Goal: Task Accomplishment & Management: Complete application form

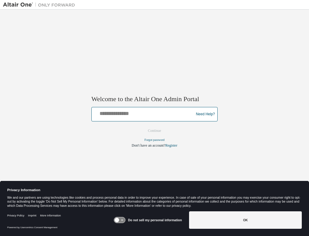
click at [166, 117] on input "text" at bounding box center [143, 112] width 99 height 9
type input "**********"
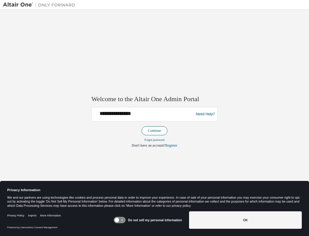
click at [157, 132] on button "Continue" at bounding box center [154, 130] width 26 height 9
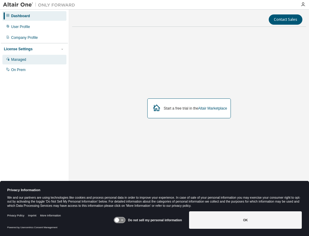
click at [18, 58] on div "Managed" at bounding box center [18, 59] width 15 height 5
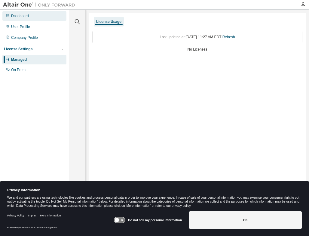
click at [23, 18] on div "Dashboard" at bounding box center [34, 16] width 64 height 10
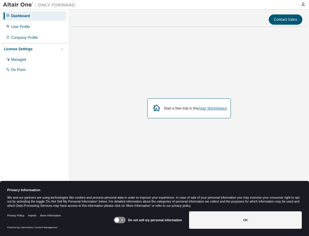
click at [214, 107] on link "Altair Marketplace" at bounding box center [212, 108] width 29 height 4
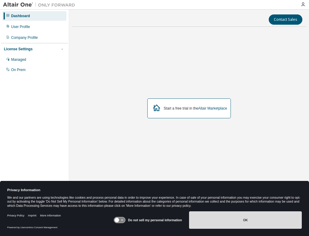
click at [266, 224] on button "OK" at bounding box center [245, 219] width 113 height 17
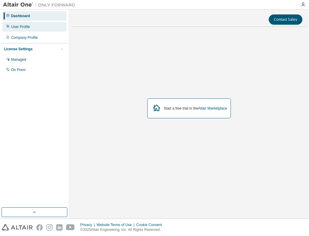
click at [15, 29] on div "User Profile" at bounding box center [34, 27] width 64 height 10
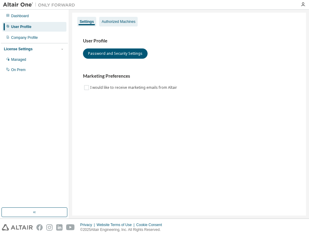
click at [120, 21] on div "Authorized Machines" at bounding box center [119, 21] width 34 height 5
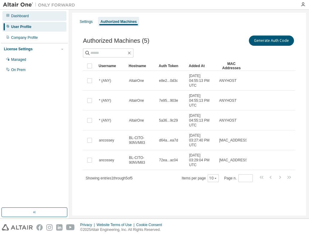
click at [29, 19] on div "Dashboard" at bounding box center [34, 16] width 64 height 10
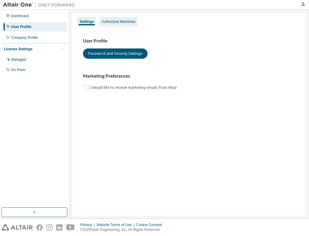
click at [112, 23] on div "Authorized Machines" at bounding box center [119, 21] width 34 height 5
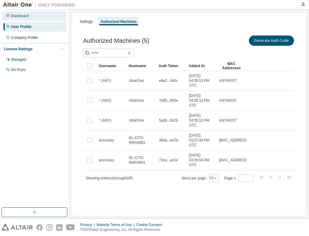
click at [32, 17] on div "Dashboard" at bounding box center [34, 16] width 64 height 10
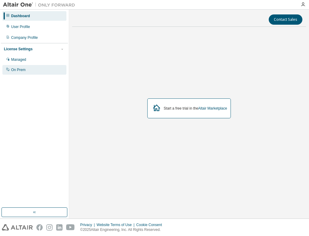
click at [34, 71] on div "On Prem" at bounding box center [34, 70] width 64 height 10
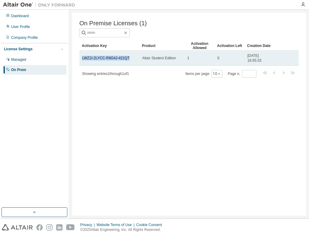
drag, startPoint x: 127, startPoint y: 59, endPoint x: 81, endPoint y: 59, distance: 46.0
click at [81, 59] on td "LWZ1I-2LYCC-R9G4J-421QT" at bounding box center [109, 57] width 60 height 15
drag, startPoint x: 81, startPoint y: 59, endPoint x: 87, endPoint y: 59, distance: 5.5
copy link "LWZ1I-2LYCC-R9G4J-421QT"
click at [99, 60] on link "LWZ1I-2LYCC-R9G4J-421QT" at bounding box center [105, 58] width 47 height 4
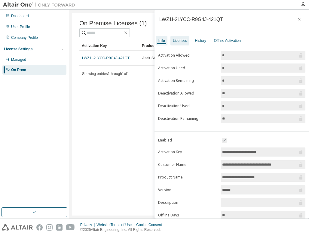
click at [184, 41] on div "Licenses" at bounding box center [180, 40] width 14 height 5
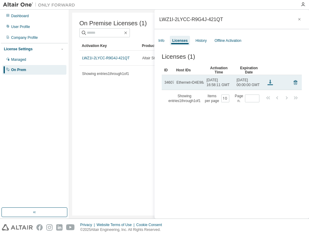
click at [270, 86] on icon at bounding box center [269, 82] width 7 height 7
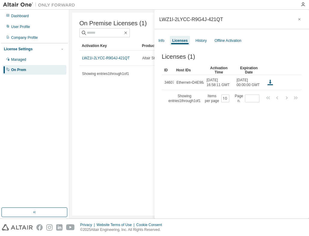
drag, startPoint x: 178, startPoint y: 183, endPoint x: 183, endPoint y: 176, distance: 9.0
click at [178, 183] on div "Licenses (1) Clear Load Save Save As Field Operator Value Select filter Select …" at bounding box center [231, 136] width 154 height 181
click at [204, 44] on div "History" at bounding box center [201, 41] width 16 height 10
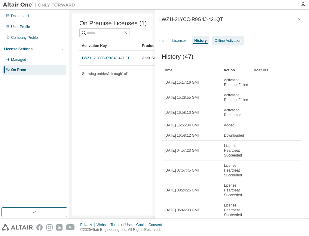
click at [223, 41] on div "Offline Activation" at bounding box center [227, 40] width 27 height 5
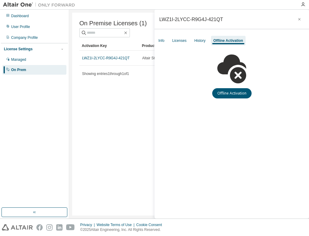
click at [208, 37] on div "Info Licenses History Offline Activation" at bounding box center [231, 40] width 154 height 11
click at [205, 39] on div "History" at bounding box center [200, 41] width 16 height 10
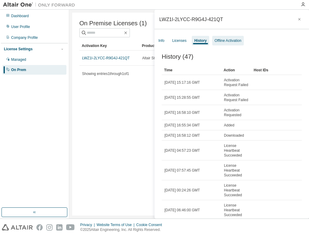
click at [235, 43] on div "Offline Activation" at bounding box center [228, 41] width 32 height 10
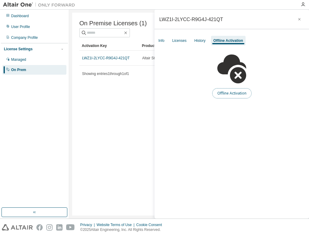
click at [239, 93] on button "Offline Activation" at bounding box center [231, 93] width 39 height 10
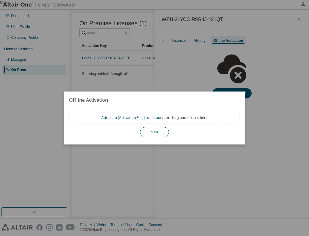
click at [166, 132] on button "Next" at bounding box center [154, 132] width 29 height 10
click at [168, 67] on div "true" at bounding box center [154, 118] width 309 height 236
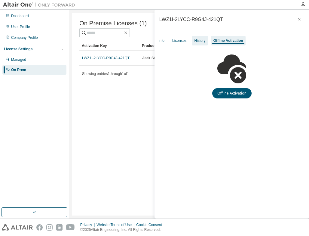
click at [193, 37] on div "History" at bounding box center [200, 41] width 16 height 10
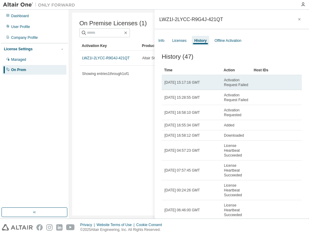
click at [245, 85] on span "Activation Request Failed" at bounding box center [236, 83] width 25 height 10
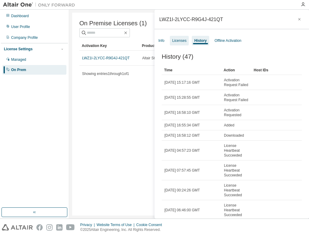
click at [184, 43] on div "Licenses" at bounding box center [179, 41] width 19 height 10
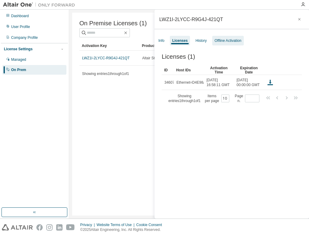
click at [230, 41] on div "Offline Activation" at bounding box center [227, 40] width 27 height 5
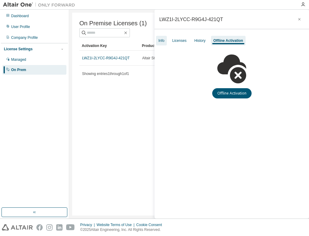
click at [162, 41] on div "Info" at bounding box center [161, 40] width 6 height 5
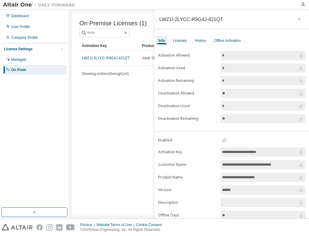
click at [228, 57] on input "*" at bounding box center [260, 55] width 76 height 6
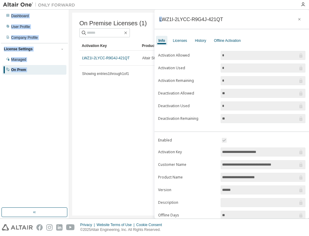
drag, startPoint x: 169, startPoint y: 7, endPoint x: 158, endPoint y: 22, distance: 18.5
click at [158, 22] on div "**********" at bounding box center [154, 118] width 309 height 236
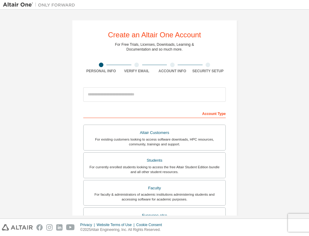
scroll to position [30, 0]
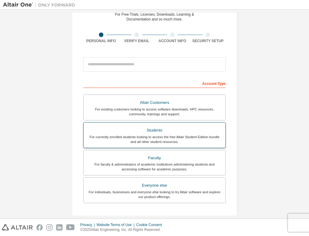
click at [158, 133] on div "Students" at bounding box center [154, 130] width 135 height 8
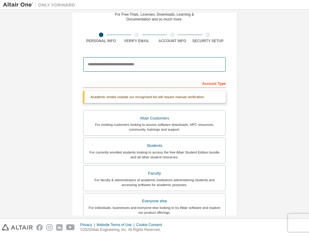
click at [124, 64] on input "email" at bounding box center [154, 64] width 142 height 14
click at [200, 66] on input "**********" at bounding box center [154, 64] width 142 height 14
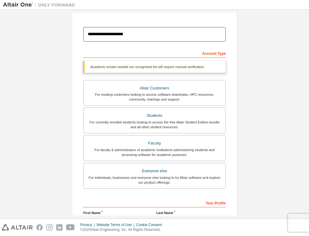
scroll to position [130, 0]
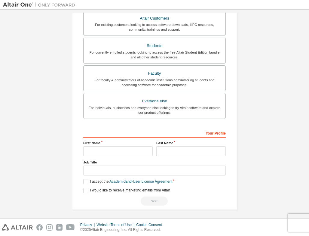
type input "**********"
click at [138, 151] on input "text" at bounding box center [117, 151] width 69 height 10
type input "***"
type input "******"
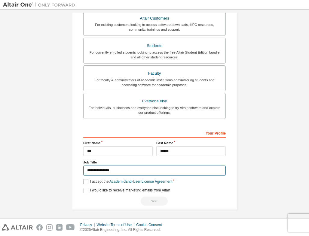
type input "**********"
click at [85, 181] on label "I accept the Academic End-User License Agreement" at bounding box center [127, 181] width 89 height 5
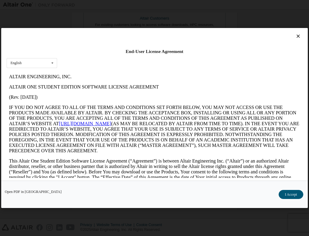
scroll to position [0, 0]
click at [283, 192] on button "I Accept" at bounding box center [290, 194] width 25 height 9
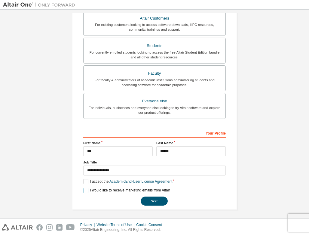
click at [104, 191] on label "I would like to receive marketing emails from Altair" at bounding box center [126, 189] width 87 height 5
click at [157, 198] on button "Next" at bounding box center [154, 200] width 27 height 9
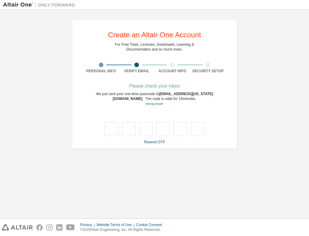
type input "*"
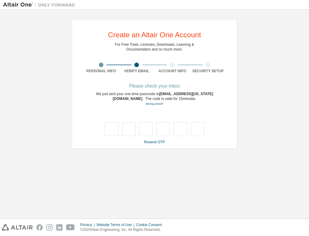
type input "*"
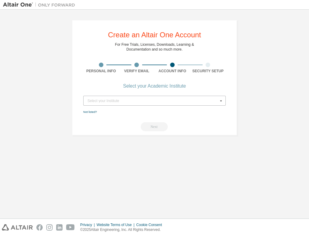
click at [181, 102] on div "Select your Institute" at bounding box center [152, 101] width 131 height 4
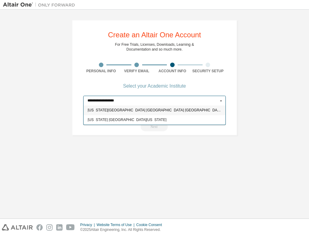
type input "**********"
click at [170, 109] on span "Indiana University Purdue University Indianapolis" at bounding box center [155, 110] width 134 height 4
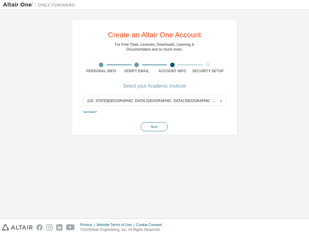
click at [161, 125] on button "Next" at bounding box center [154, 126] width 27 height 9
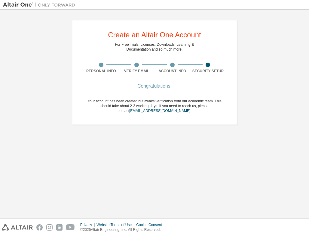
drag, startPoint x: 207, startPoint y: 103, endPoint x: 178, endPoint y: 92, distance: 31.0
click at [178, 92] on div "Congratulations! Your account has been created but awaits verification from our…" at bounding box center [154, 102] width 142 height 36
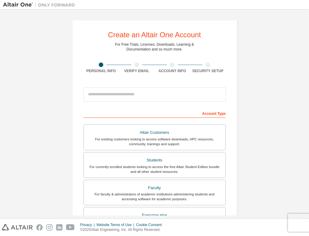
click at [18, 4] on img at bounding box center [40, 5] width 75 height 6
